Goal: Ask a question

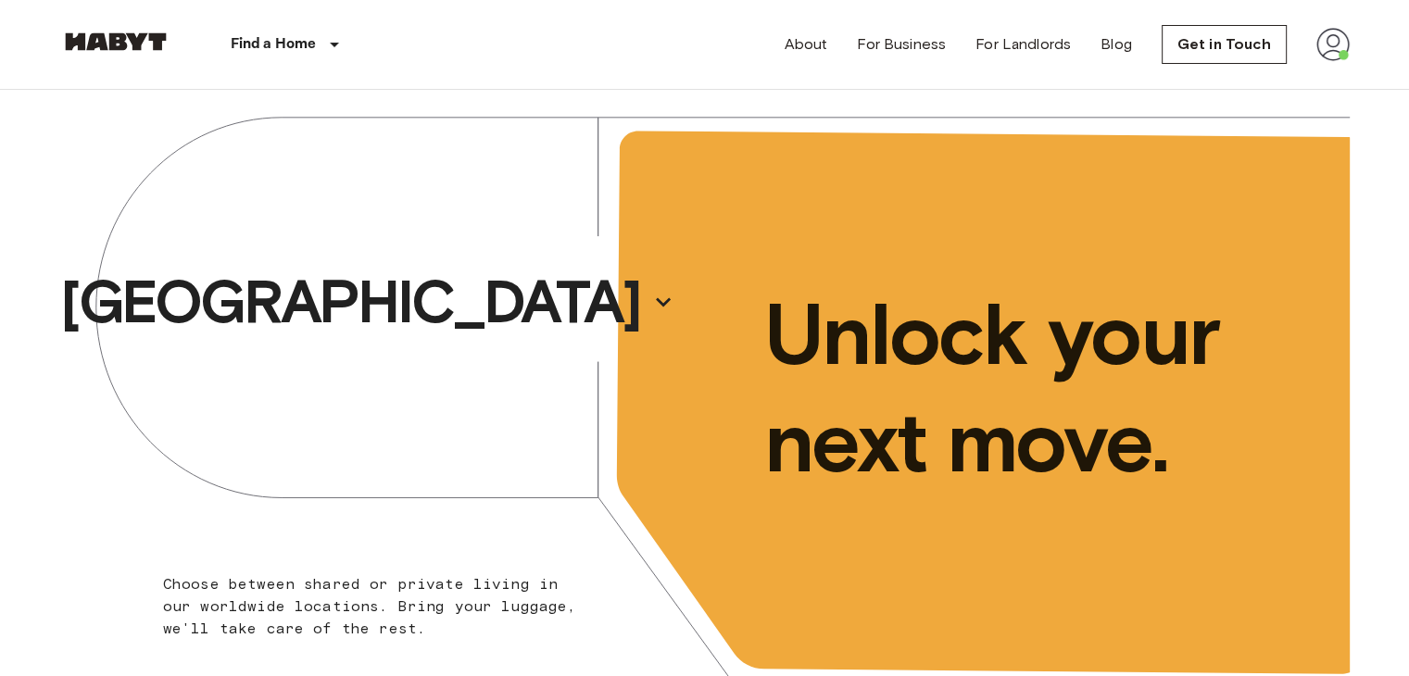
click at [1349, 50] on nav "Find a Home [GEOGRAPHIC_DATA] [GEOGRAPHIC_DATA] [GEOGRAPHIC_DATA] [GEOGRAPHIC_D…" at bounding box center [705, 44] width 1334 height 89
click at [1264, 32] on link "Get in Touch" at bounding box center [1224, 44] width 125 height 39
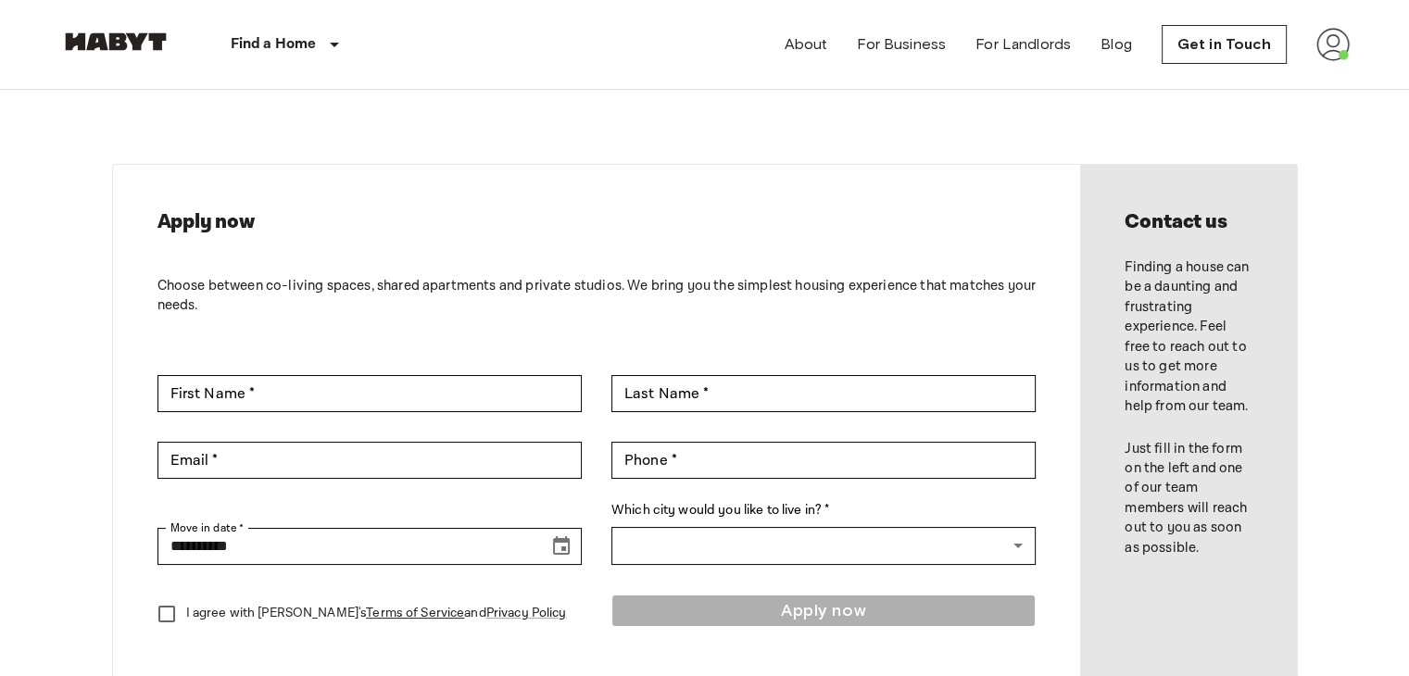
click at [1329, 47] on img at bounding box center [1333, 44] width 33 height 33
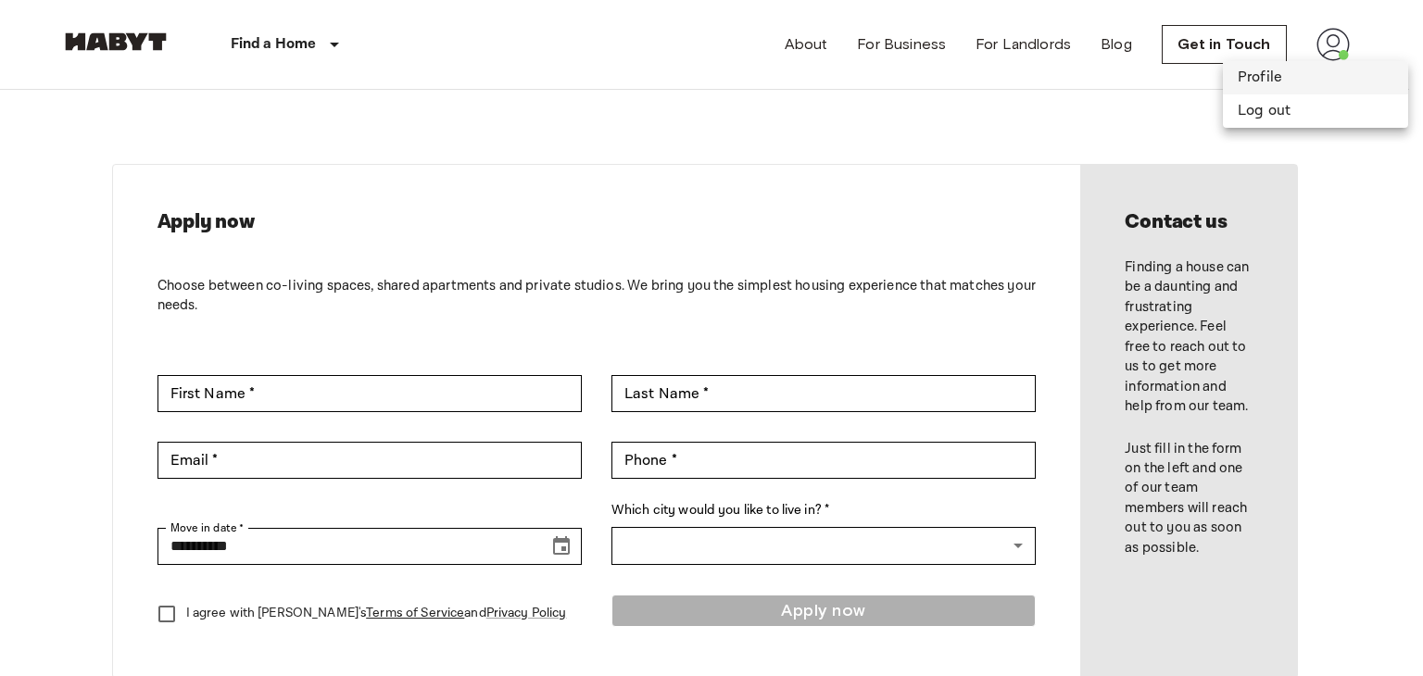
click at [1272, 87] on li "Profile" at bounding box center [1315, 77] width 185 height 33
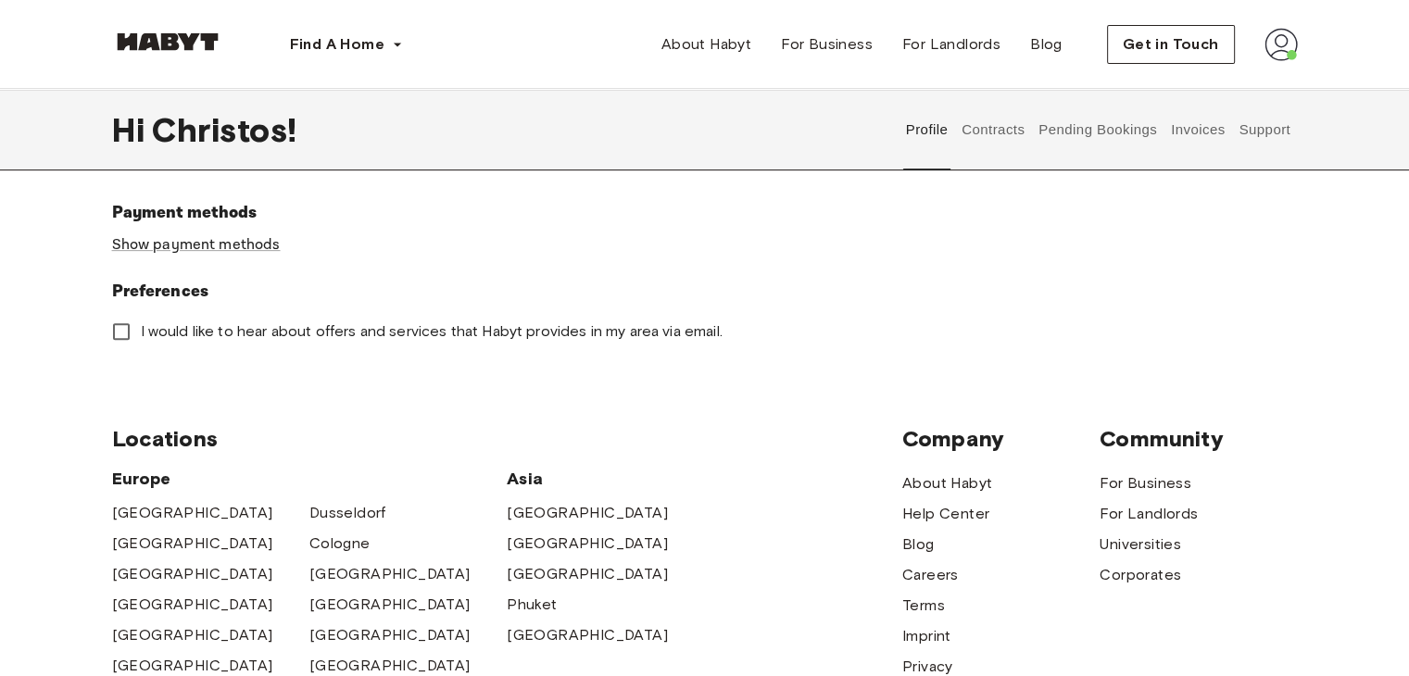
scroll to position [649, 0]
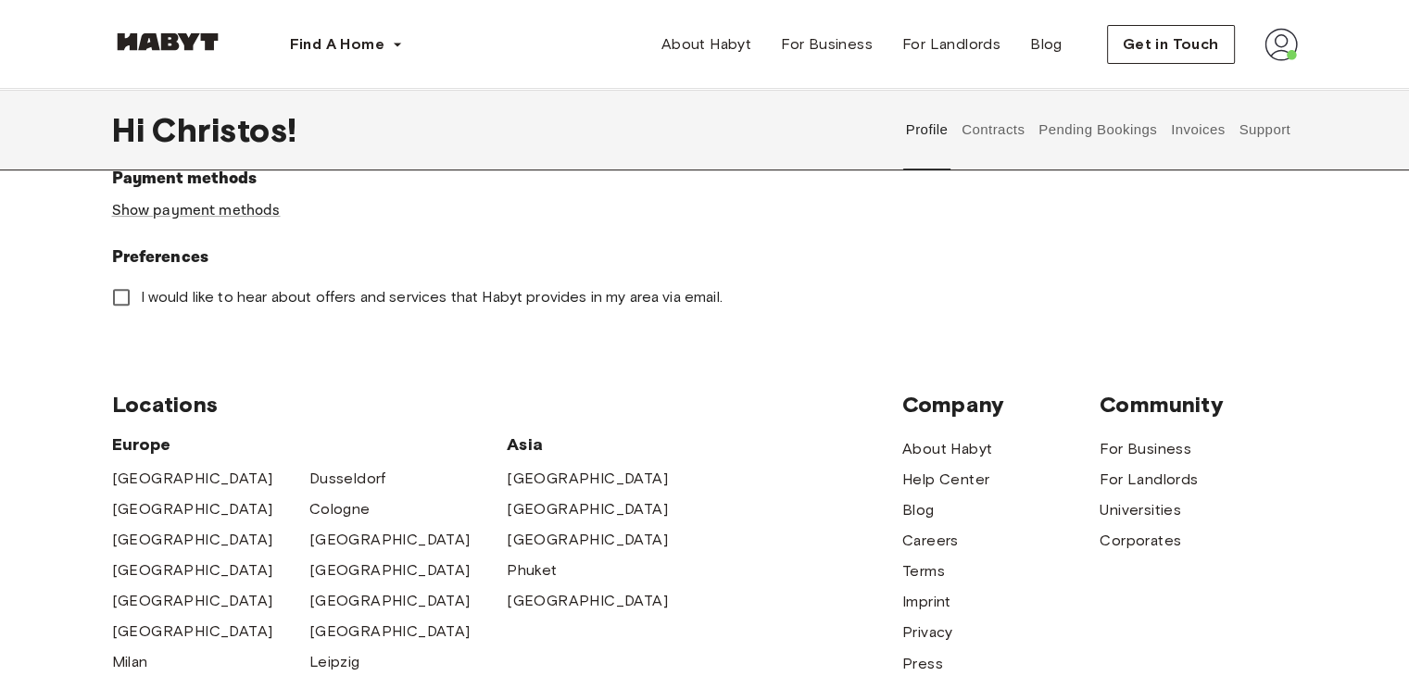
click at [1270, 135] on button "Support" at bounding box center [1265, 130] width 57 height 82
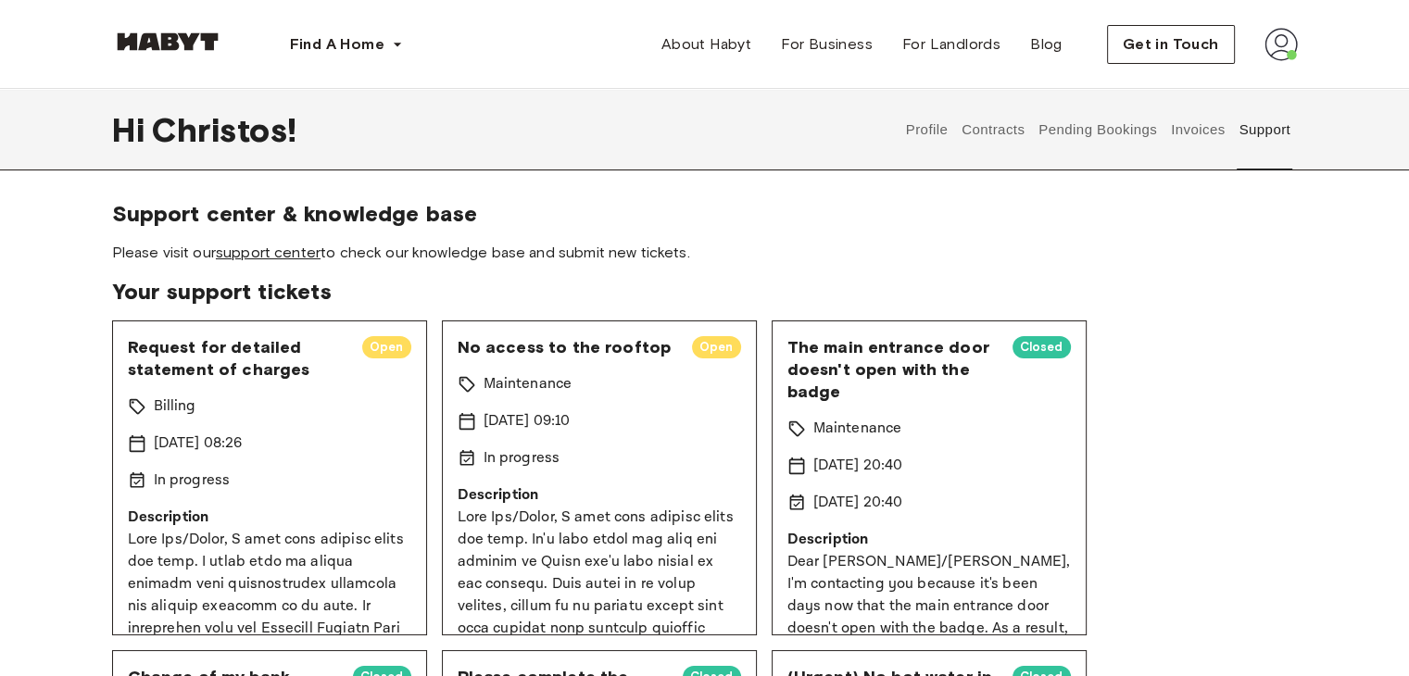
click at [308, 258] on link "support center" at bounding box center [268, 253] width 105 height 18
